Goal: Transaction & Acquisition: Purchase product/service

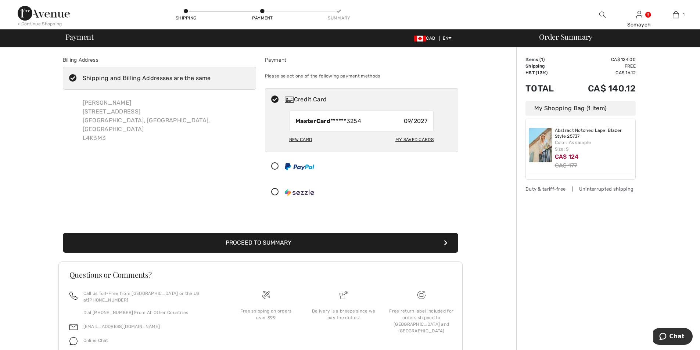
click at [249, 246] on button "Proceed to Summary" at bounding box center [261, 243] width 396 height 20
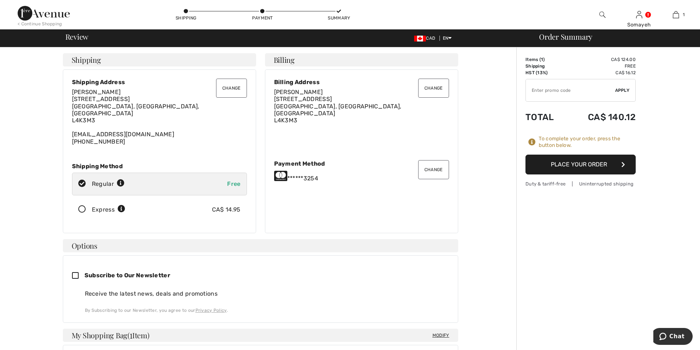
click at [576, 165] on button "Place Your Order" at bounding box center [581, 165] width 110 height 20
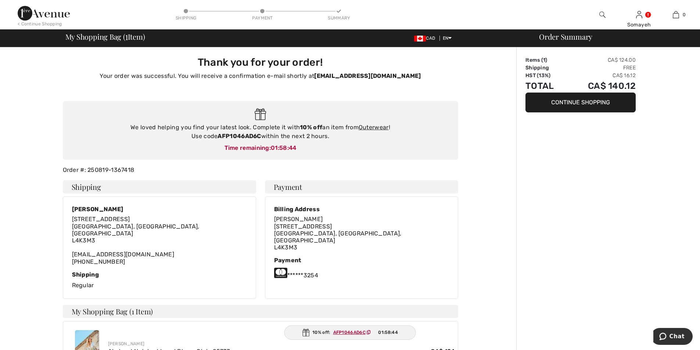
click at [581, 103] on button "Continue Shopping" at bounding box center [581, 103] width 110 height 20
